Goal: Information Seeking & Learning: Understand process/instructions

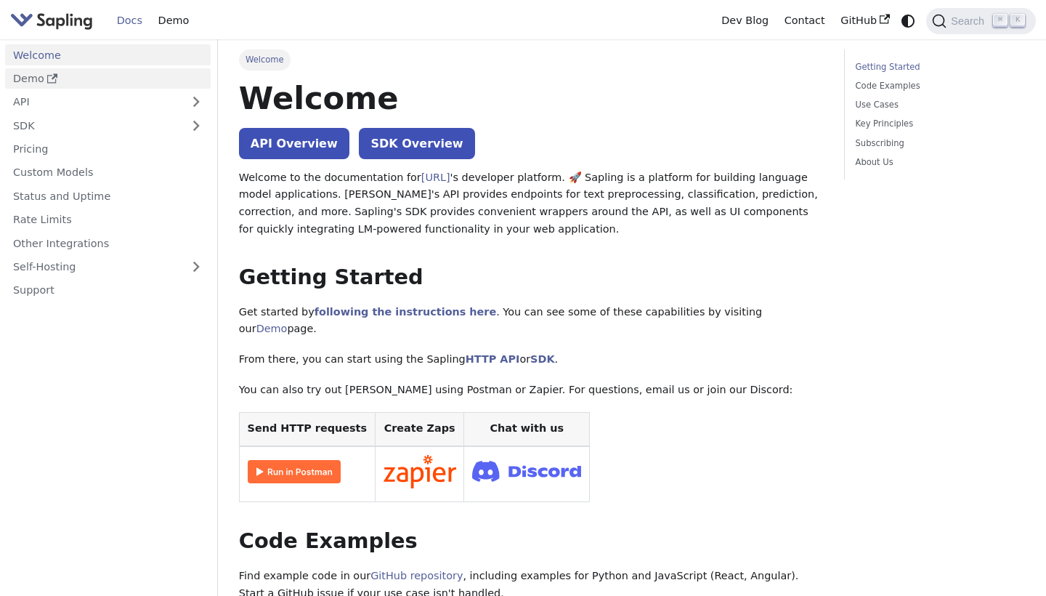
click at [27, 81] on link "Demo" at bounding box center [108, 78] width 206 height 21
click at [379, 144] on link "SDK Overview" at bounding box center [416, 143] width 115 height 31
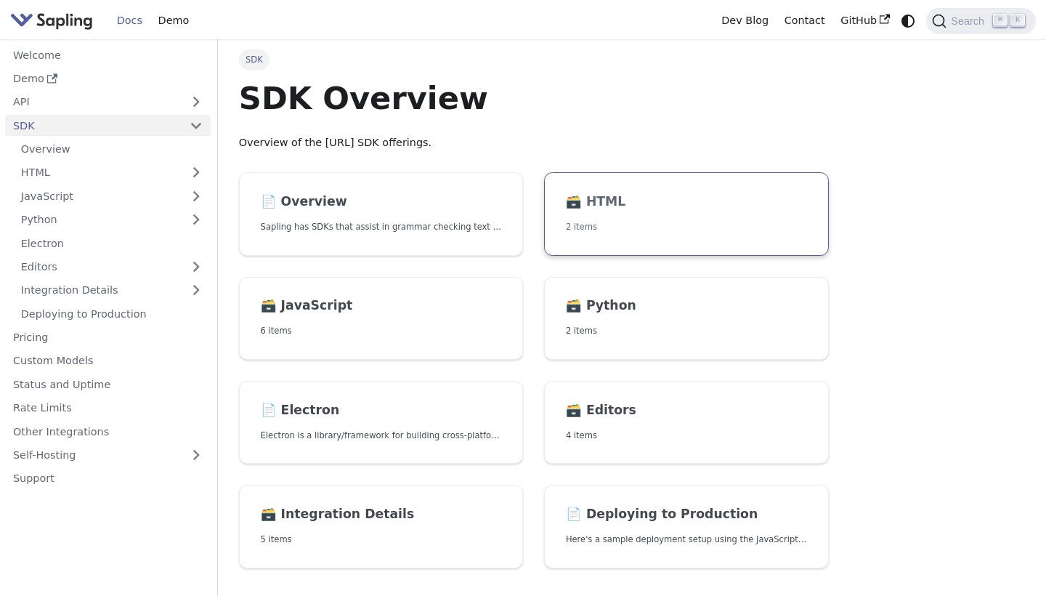
click at [581, 187] on link "🗃️ HTML 2 items" at bounding box center [686, 214] width 285 height 84
